Goal: Task Accomplishment & Management: Manage account settings

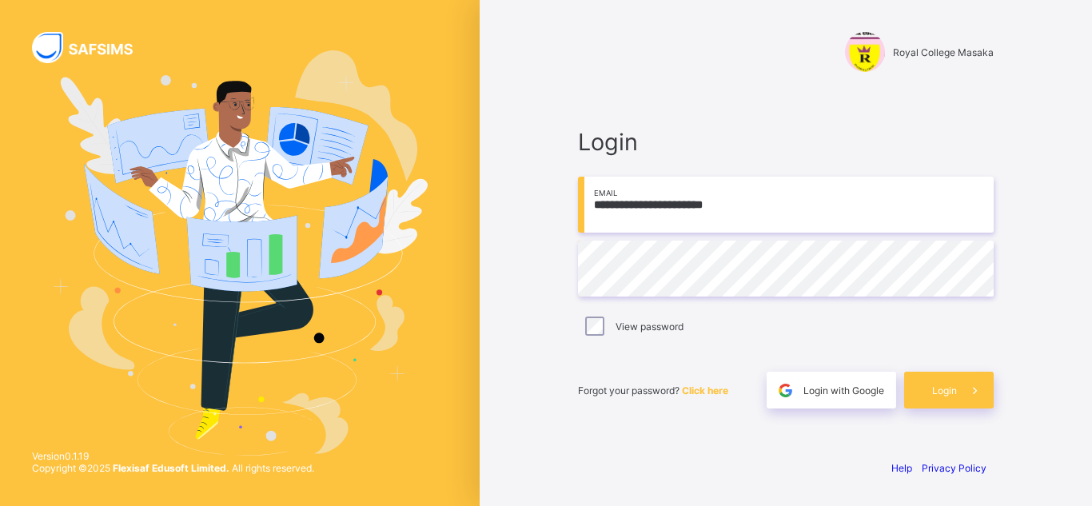
drag, startPoint x: 935, startPoint y: 393, endPoint x: 1050, endPoint y: 317, distance: 136.8
click at [1050, 317] on div "**********" at bounding box center [786, 253] width 612 height 506
click at [941, 393] on span "Login" at bounding box center [944, 391] width 25 height 12
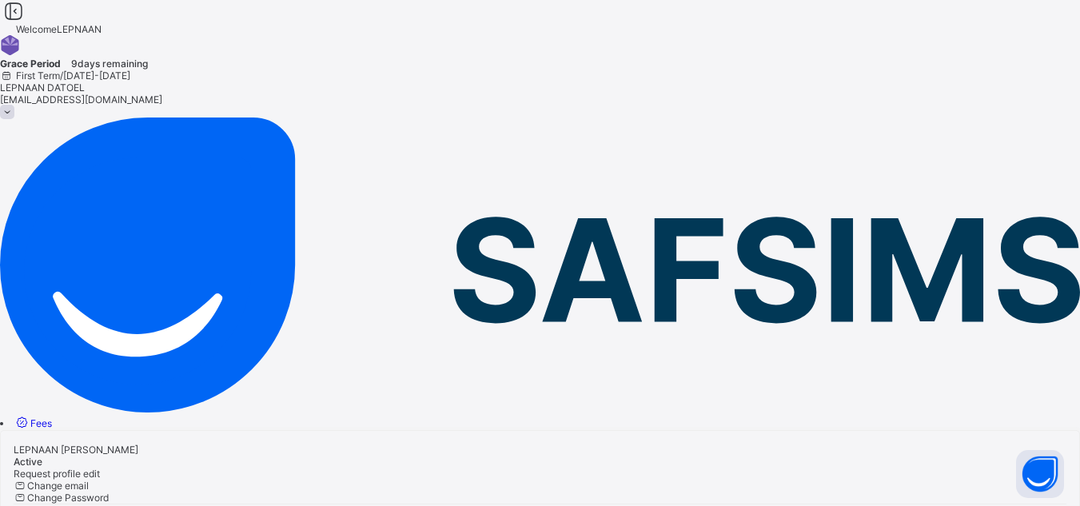
click at [52, 417] on link "Fees" at bounding box center [33, 423] width 38 height 12
click at [54, 442] on span "Student List" at bounding box center [27, 448] width 54 height 12
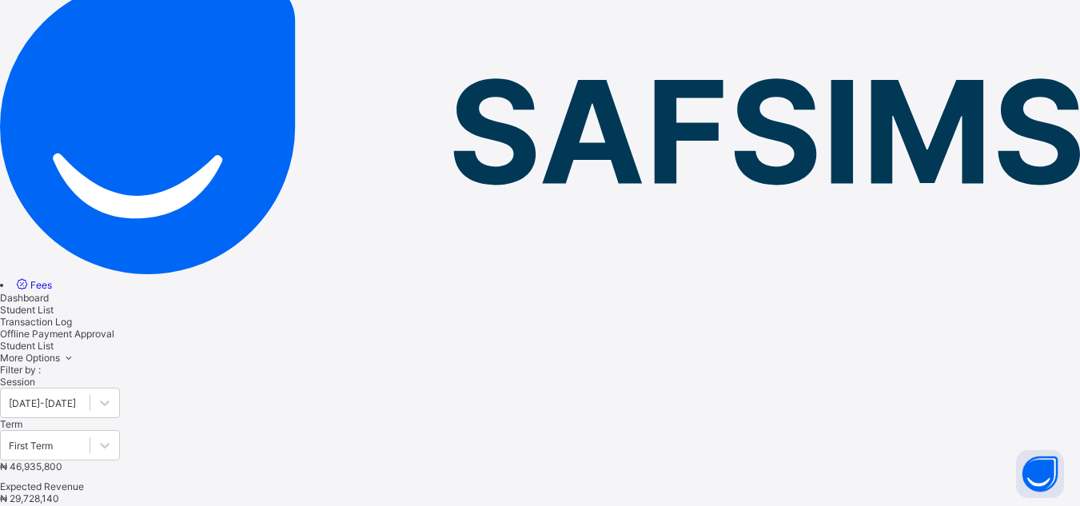
scroll to position [140, 0]
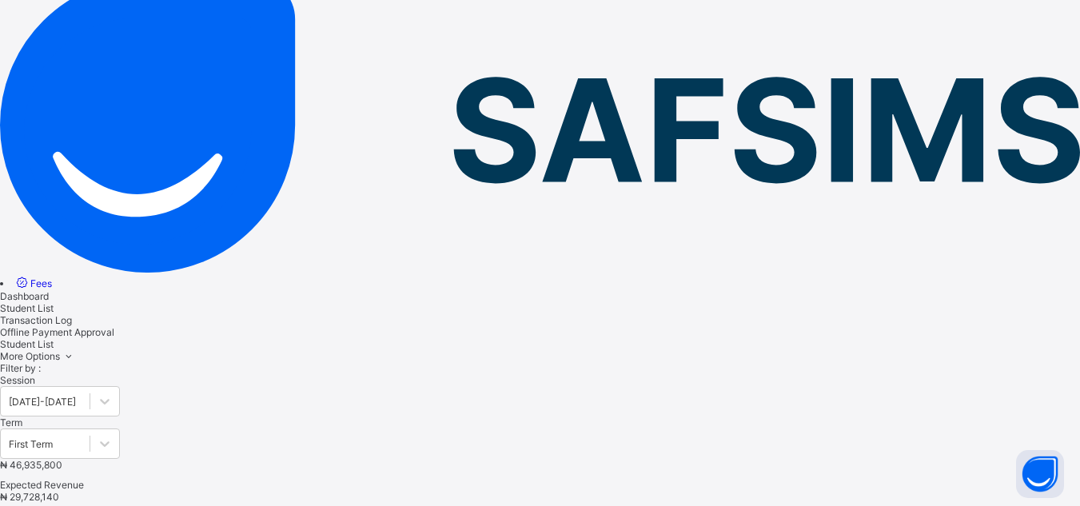
type input "*******"
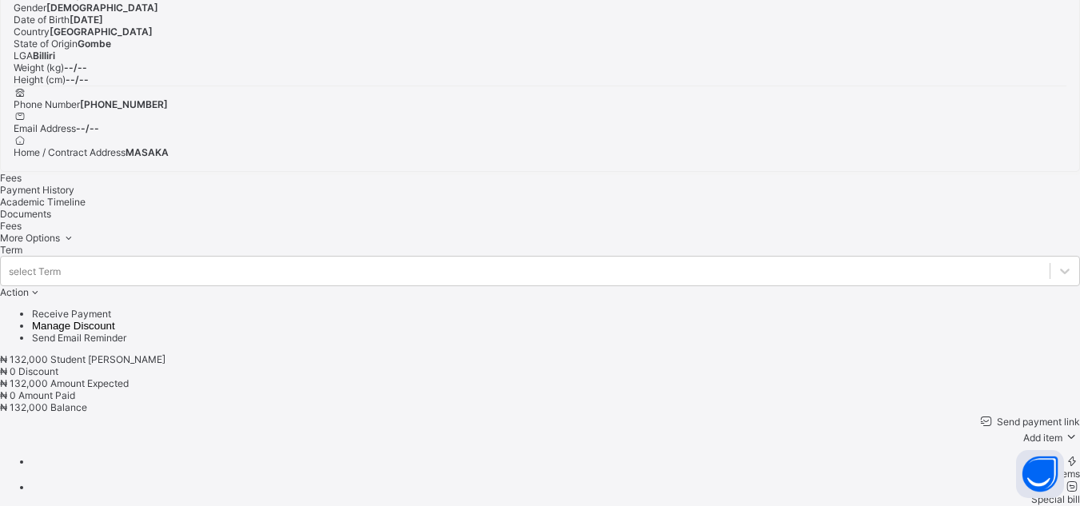
scroll to position [556, 0]
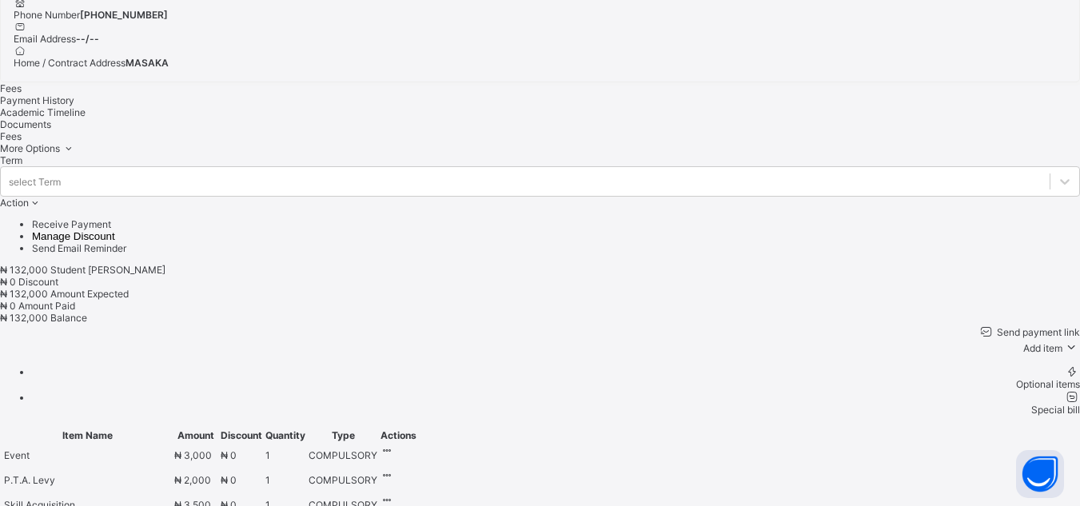
scroll to position [620, 0]
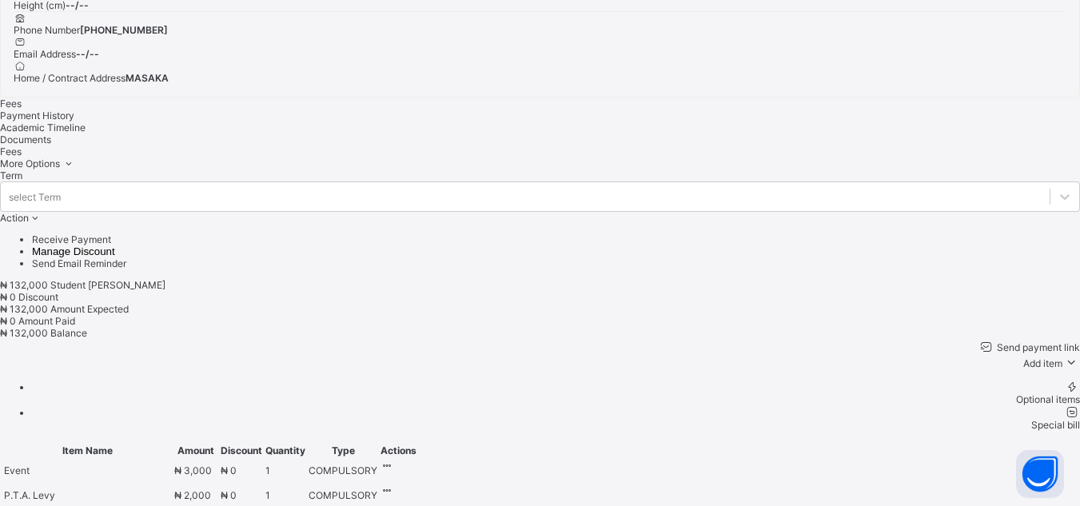
click at [804, 339] on div "Send payment link Add item Optional items Special bill" at bounding box center [540, 385] width 1080 height 92
click at [528, 339] on div "Send payment link Add item Optional items Special bill" at bounding box center [540, 385] width 1080 height 92
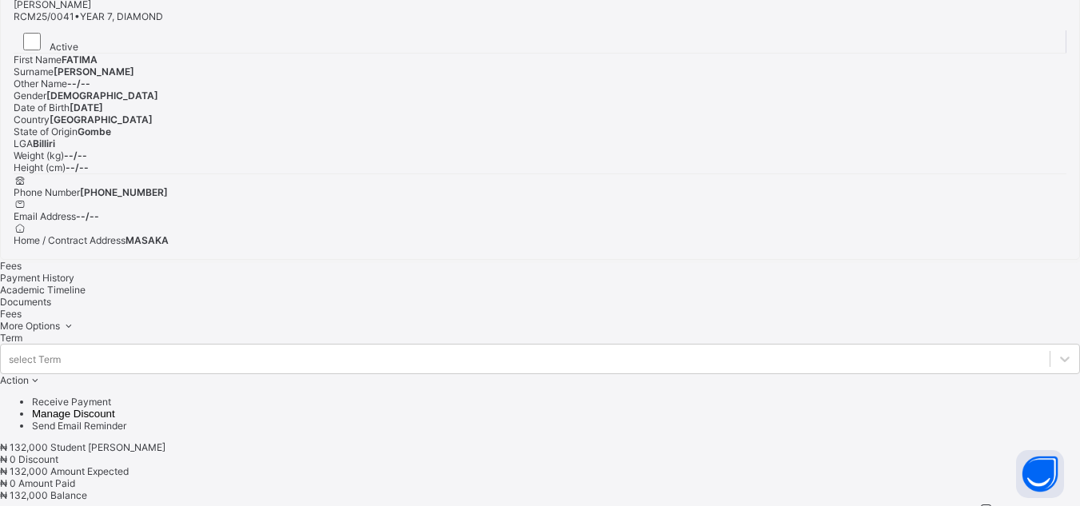
scroll to position [460, 0]
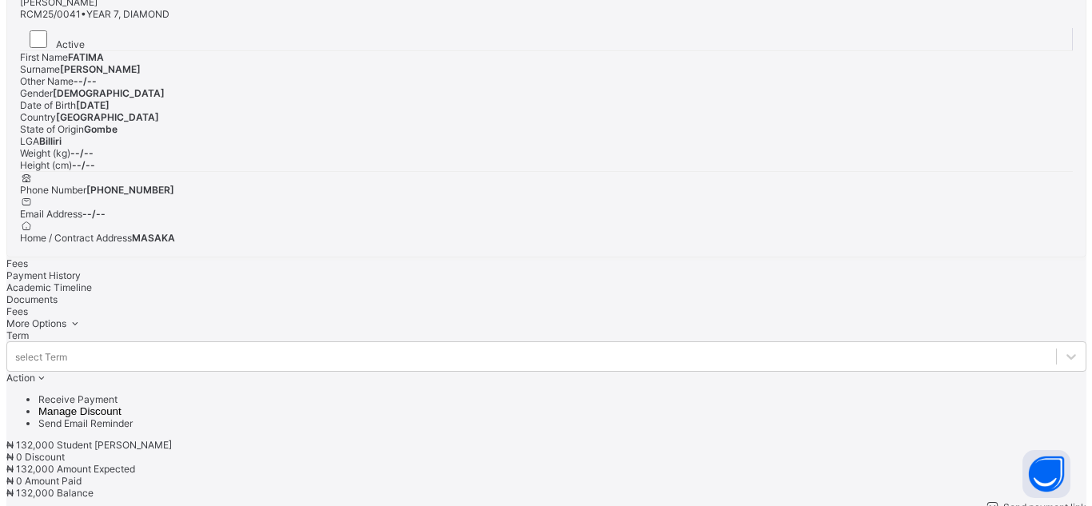
scroll to position [0, 0]
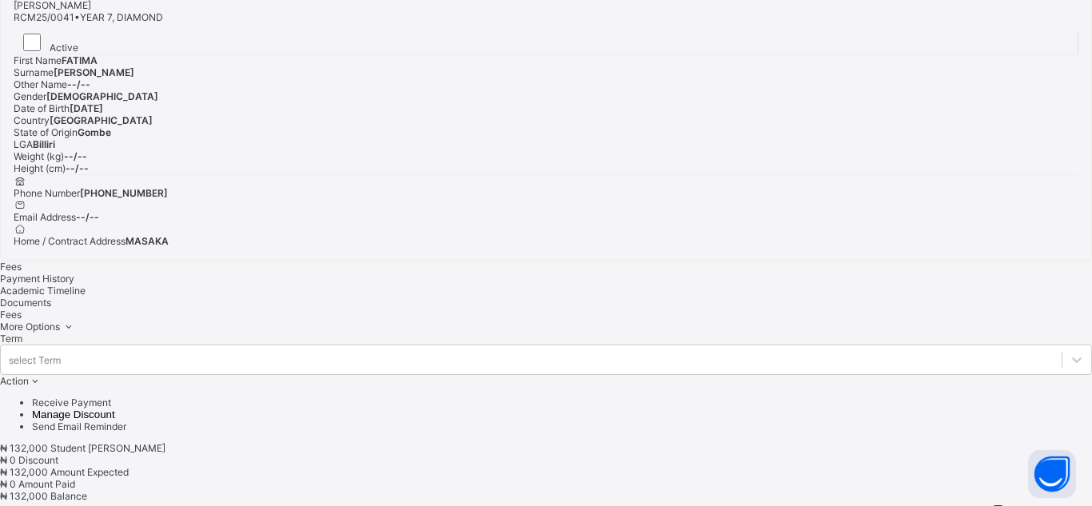
type input "***"
type input "*"
type input "********"
type input "*"
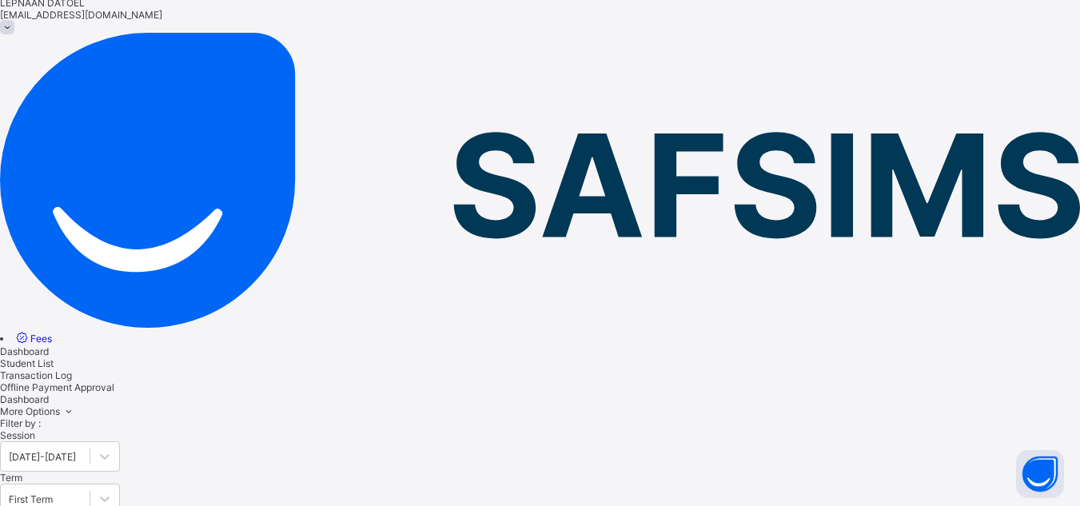
scroll to position [460, 0]
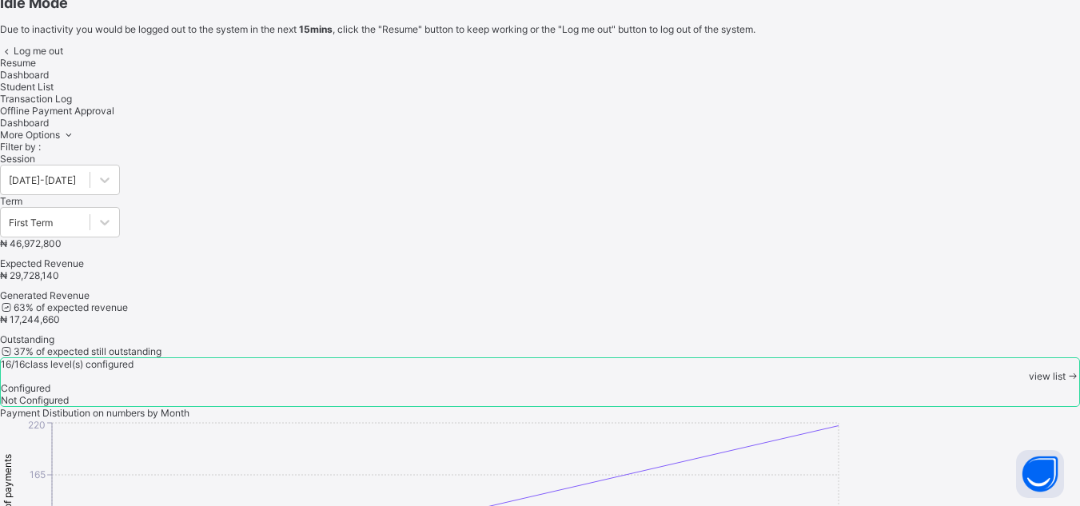
click at [94, 69] on div "× Idle Mode Due to inactivity you would be logged out to the system in the next…" at bounding box center [540, 19] width 1080 height 98
click at [676, 69] on div "Resume" at bounding box center [540, 63] width 1080 height 12
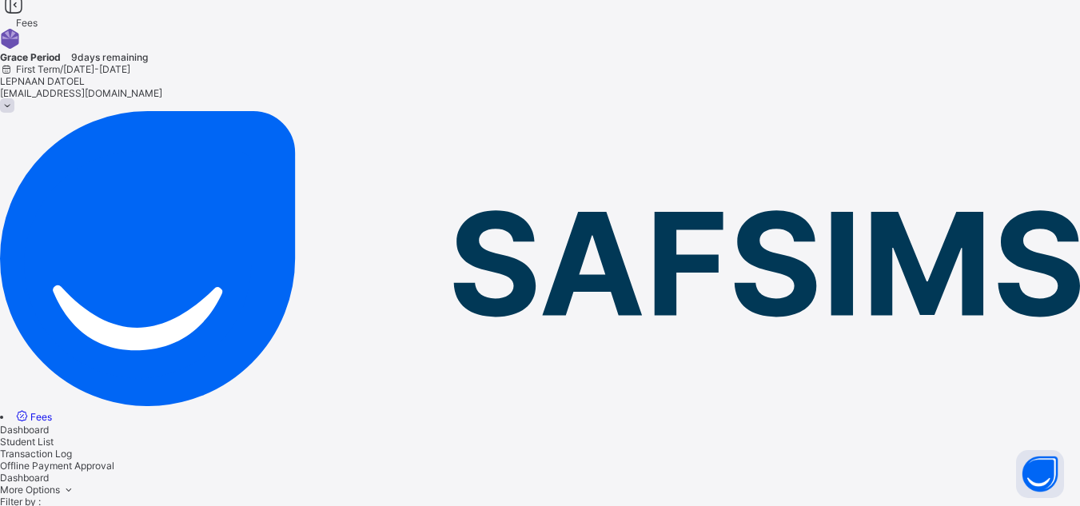
scroll to position [0, 0]
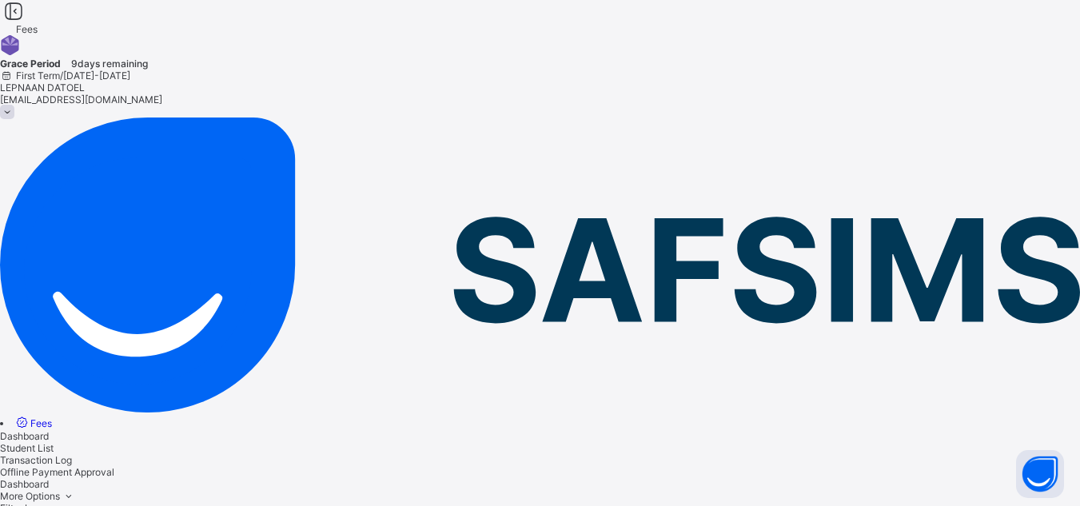
click at [54, 442] on span "Student List" at bounding box center [27, 448] width 54 height 12
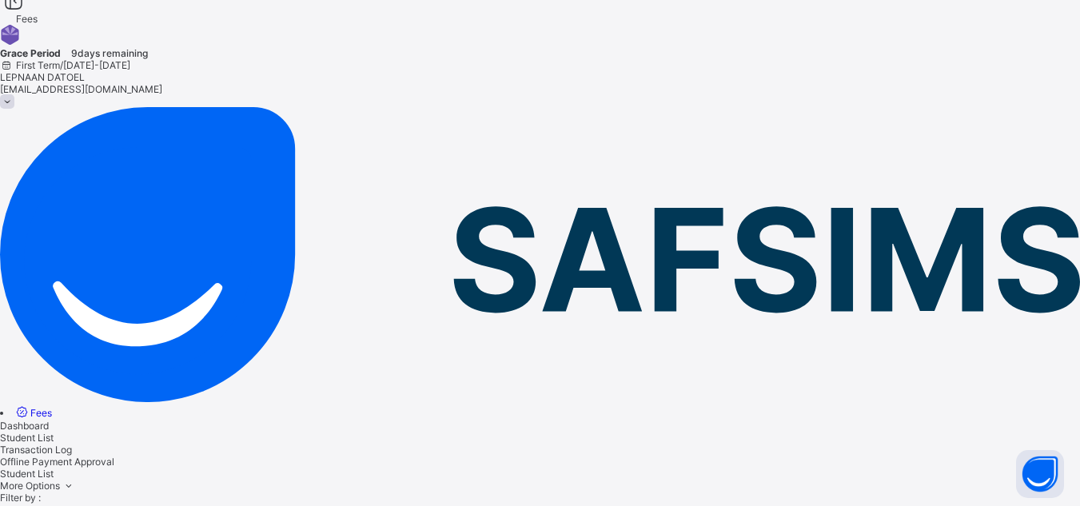
scroll to position [0, 0]
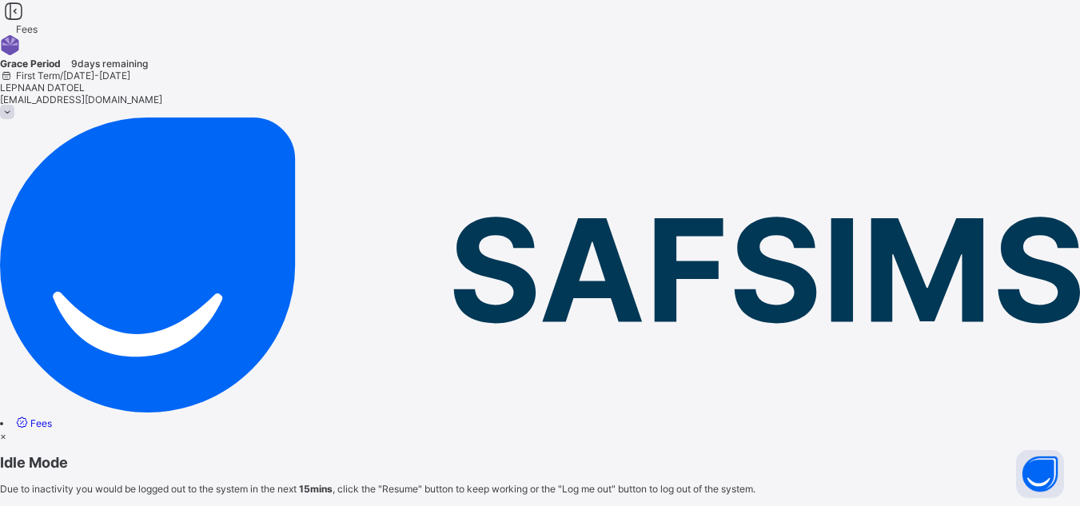
click at [236, 430] on div "× Idle Mode Due to inactivity you would be logged out to the system in the next…" at bounding box center [540, 479] width 1080 height 98
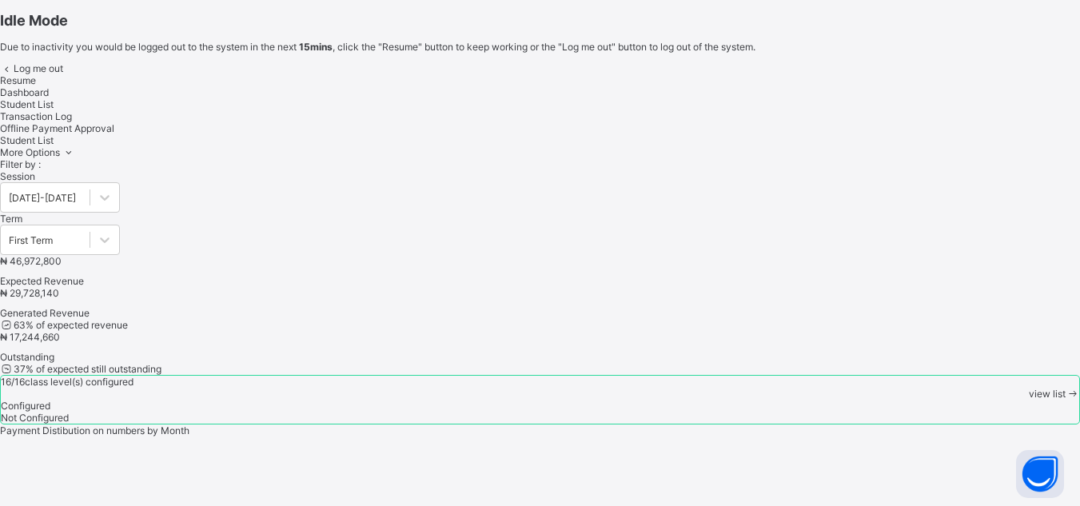
click at [36, 86] on span "Resume" at bounding box center [18, 80] width 36 height 12
